Goal: Check status: Check status

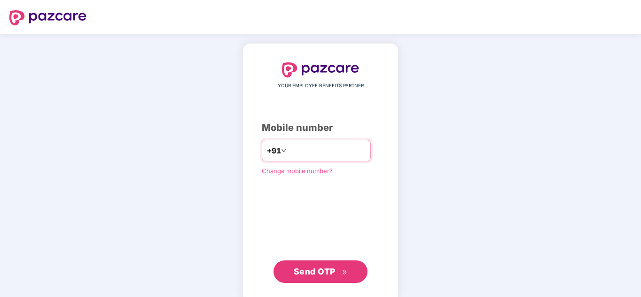
type input "**********"
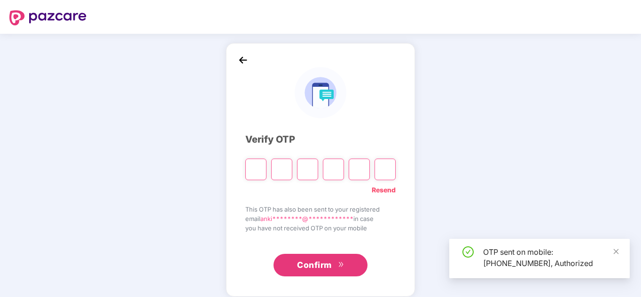
click at [250, 162] on input "Please enter verification code. Digit 1" at bounding box center [255, 170] width 21 height 22
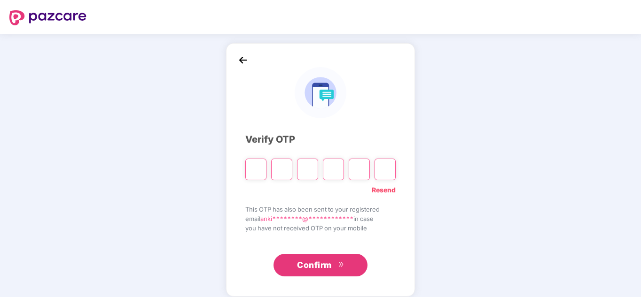
type input "*"
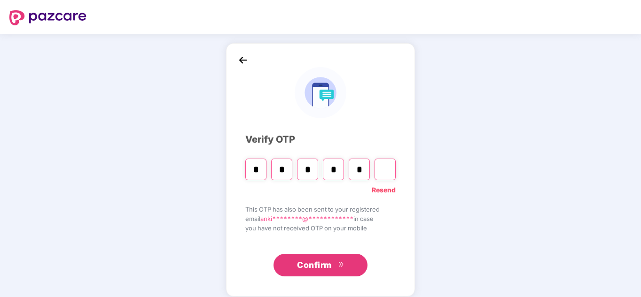
type input "*"
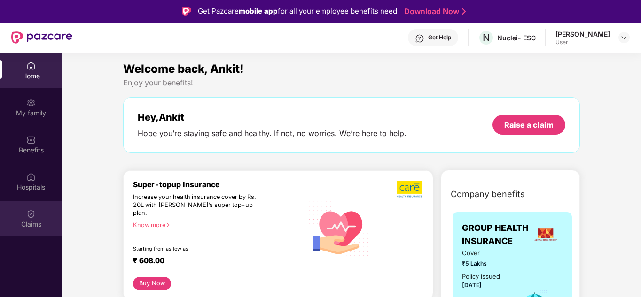
click at [31, 228] on div "Claims" at bounding box center [31, 224] width 62 height 9
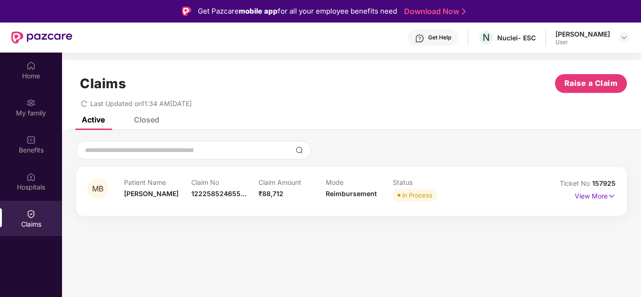
click at [606, 182] on span "157925" at bounding box center [603, 183] width 23 height 8
copy div "No 157925"
click at [605, 177] on div "MB Patient Name [PERSON_NAME] Claim No 122258524655... Claim Amount ₹88,712 Mod…" at bounding box center [351, 191] width 551 height 49
drag, startPoint x: 617, startPoint y: 182, endPoint x: 593, endPoint y: 186, distance: 24.7
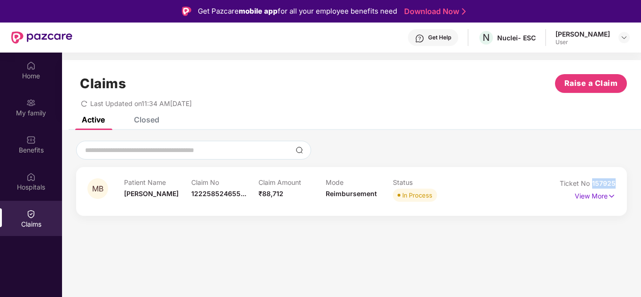
click at [593, 186] on div "MB Patient Name [PERSON_NAME] Claim No 122258524655... Claim Amount ₹88,712 Mod…" at bounding box center [351, 191] width 551 height 49
copy span "157925"
click at [585, 199] on p "View More" at bounding box center [595, 195] width 41 height 13
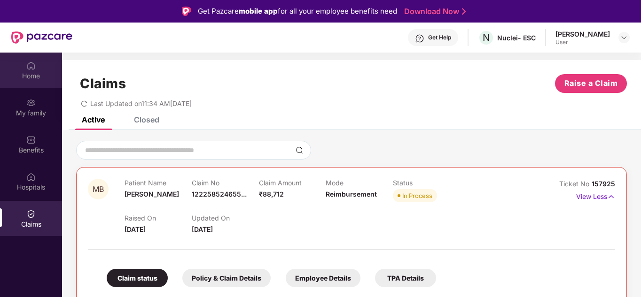
click at [24, 63] on div "Home" at bounding box center [31, 70] width 62 height 35
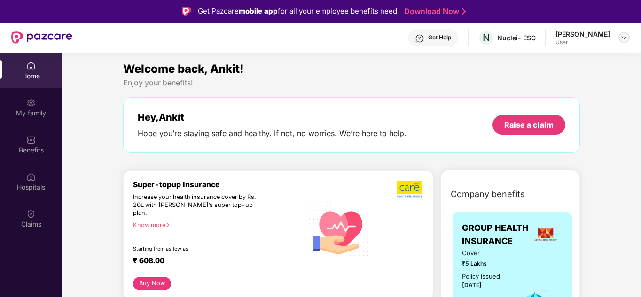
click at [621, 39] on img at bounding box center [624, 38] width 8 height 8
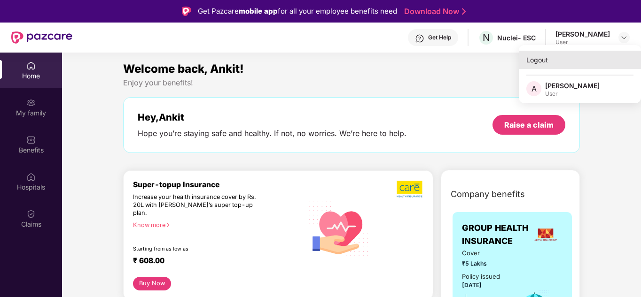
click at [538, 55] on div "Logout" at bounding box center [580, 60] width 122 height 18
